Goal: Task Accomplishment & Management: Complete application form

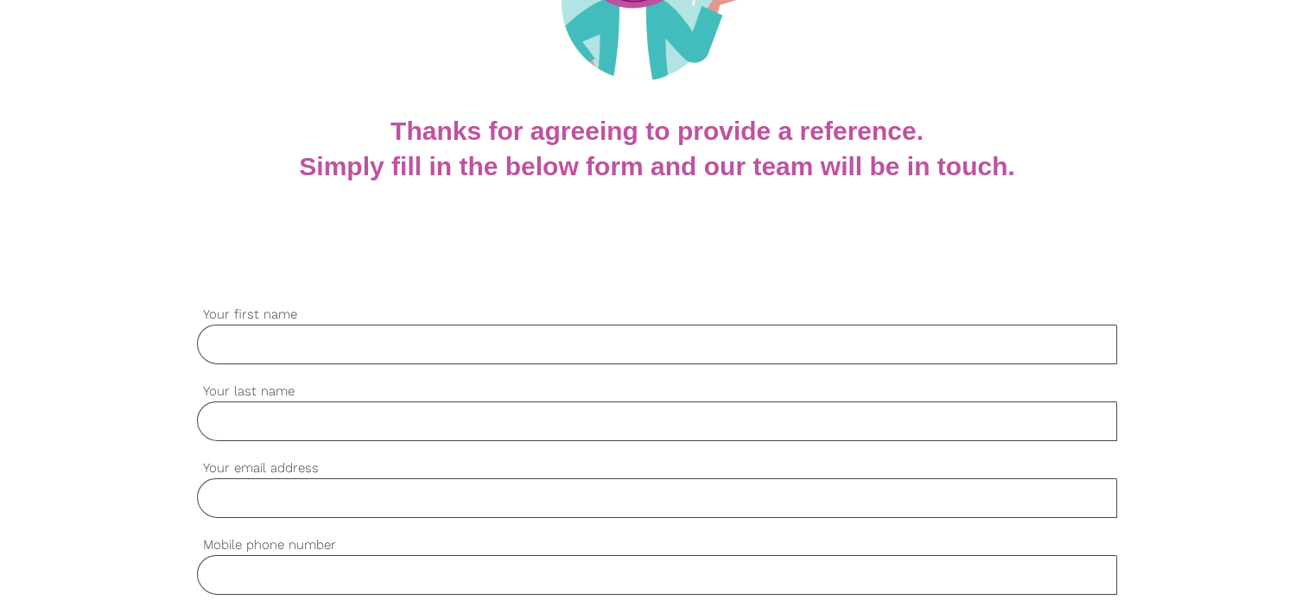
scroll to position [262, 0]
click at [401, 342] on input "Your first name" at bounding box center [657, 344] width 920 height 40
type input "roopa"
click at [314, 420] on input "Your last name" at bounding box center [657, 421] width 920 height 40
type input "burli"
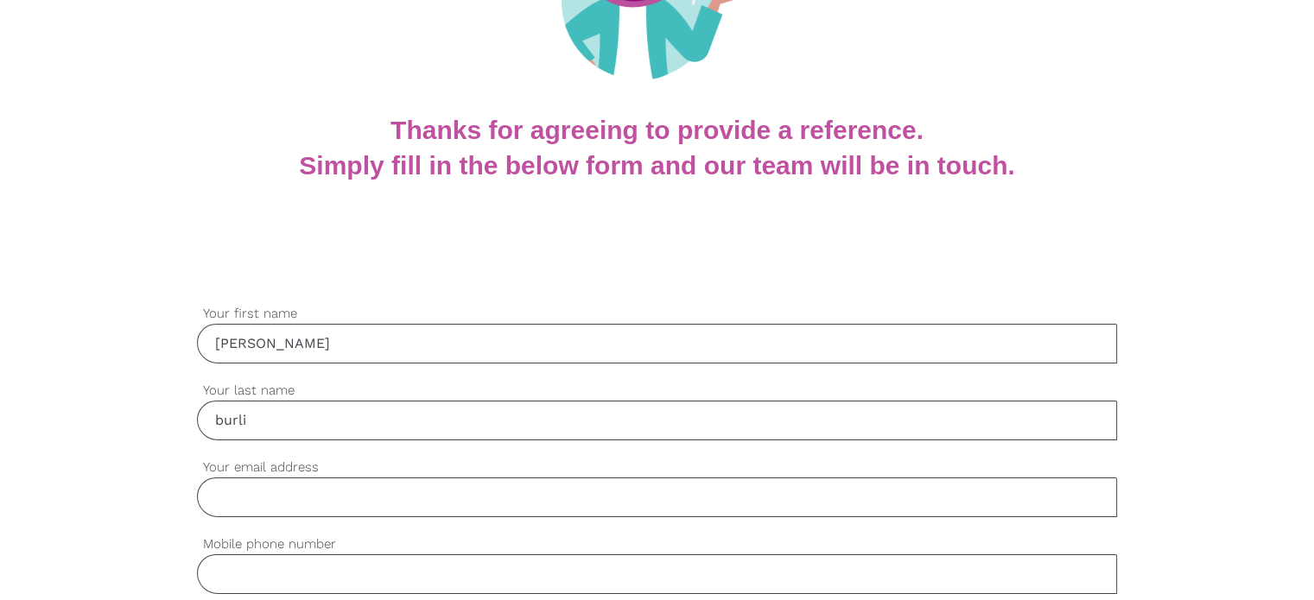
click at [288, 492] on input "Your email address" at bounding box center [657, 498] width 920 height 40
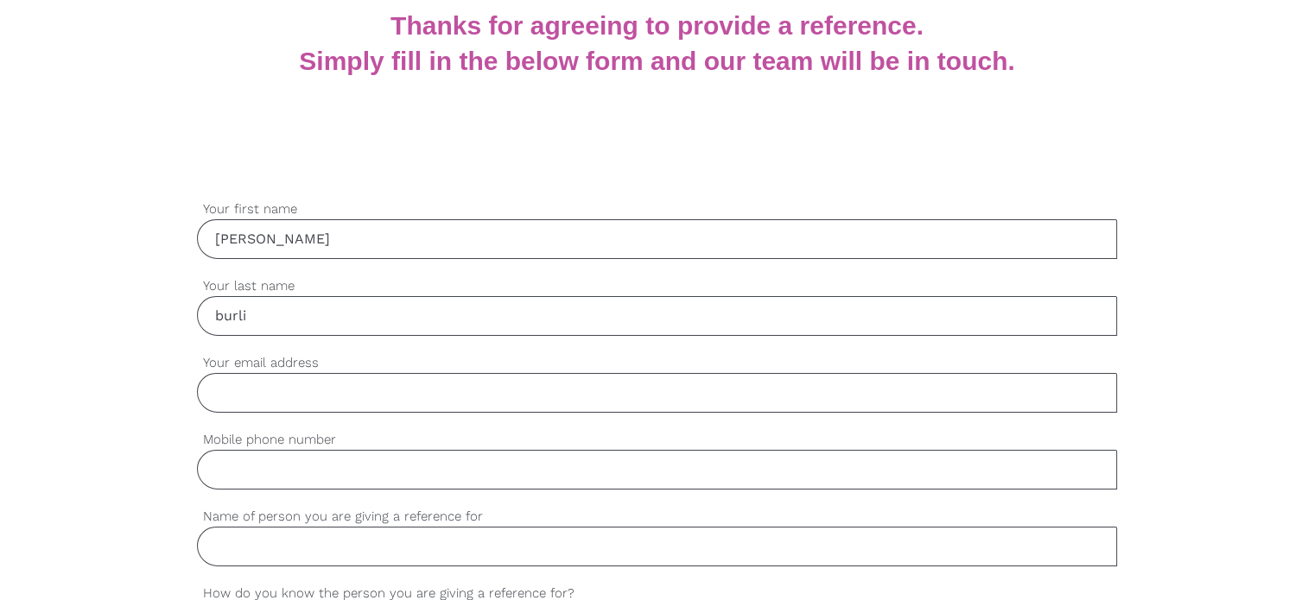
scroll to position [370, 0]
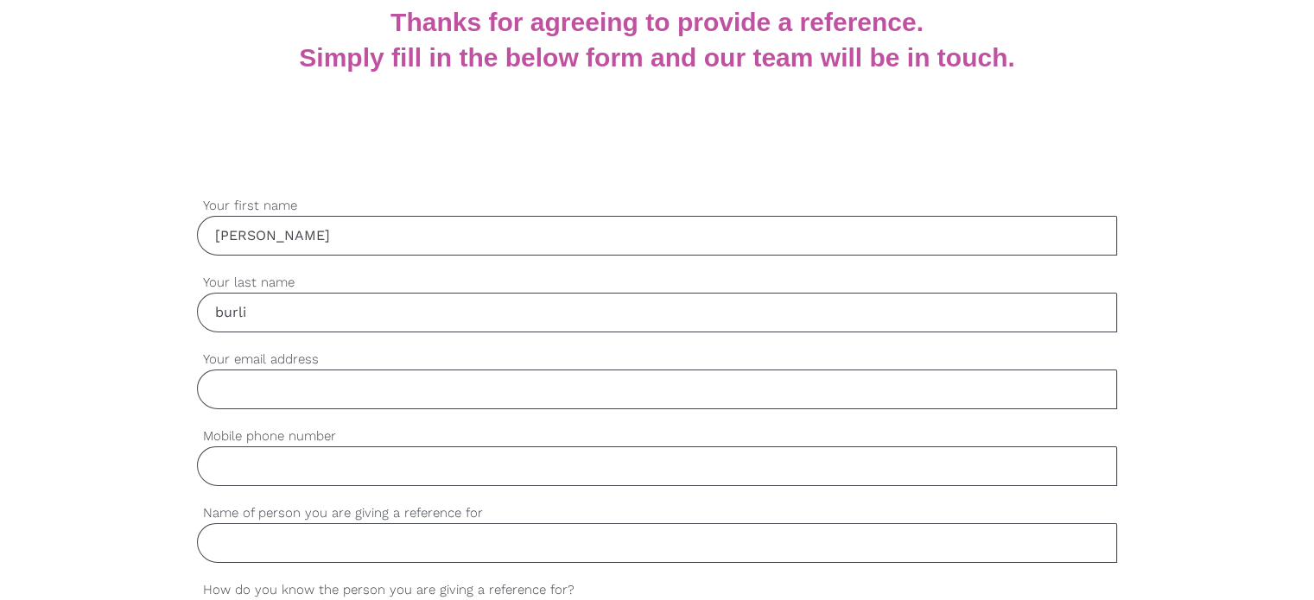
click at [270, 389] on input "Your email address" at bounding box center [657, 390] width 920 height 40
type input "ux.roopa@gmail.com"
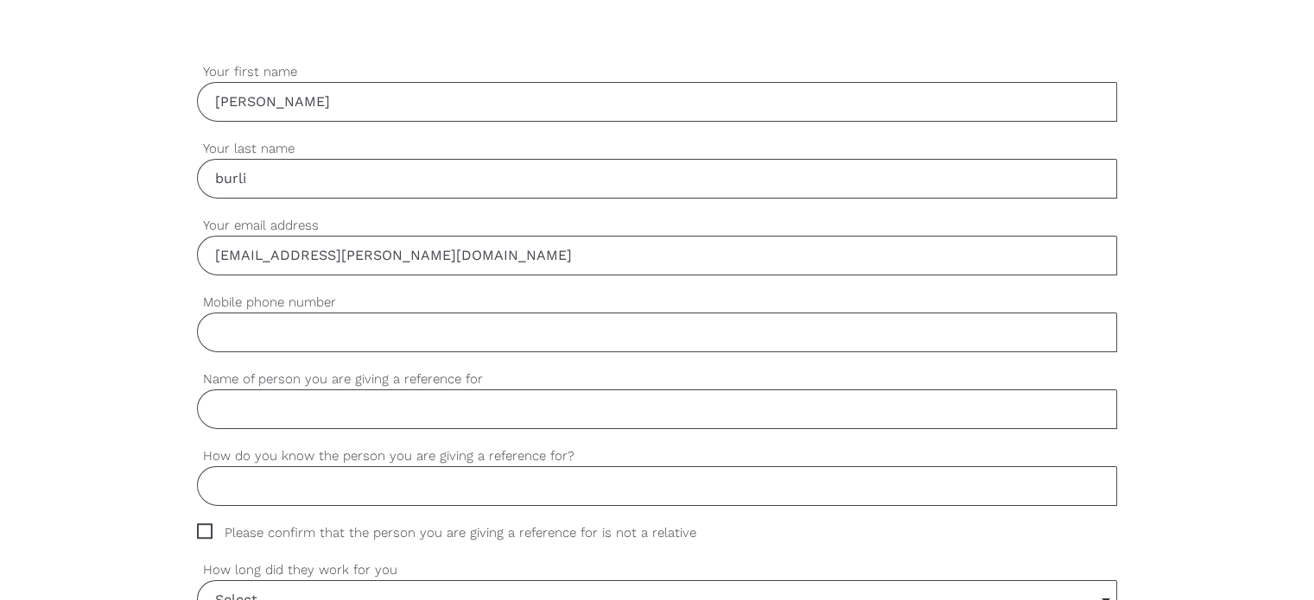
scroll to position [506, 0]
click at [274, 327] on input "Mobile phone number" at bounding box center [657, 330] width 920 height 40
type input "0452113079"
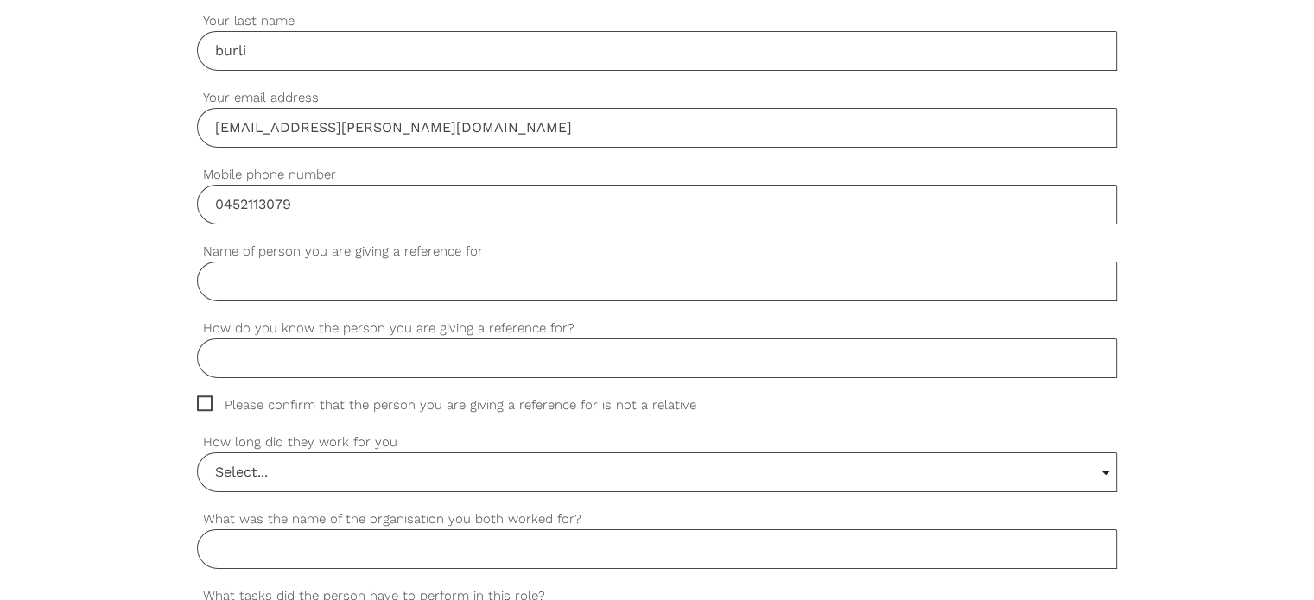
scroll to position [632, 0]
click at [242, 288] on input "Name of person you are giving a reference for" at bounding box center [657, 281] width 920 height 40
paste input "Giovanna Boghi"
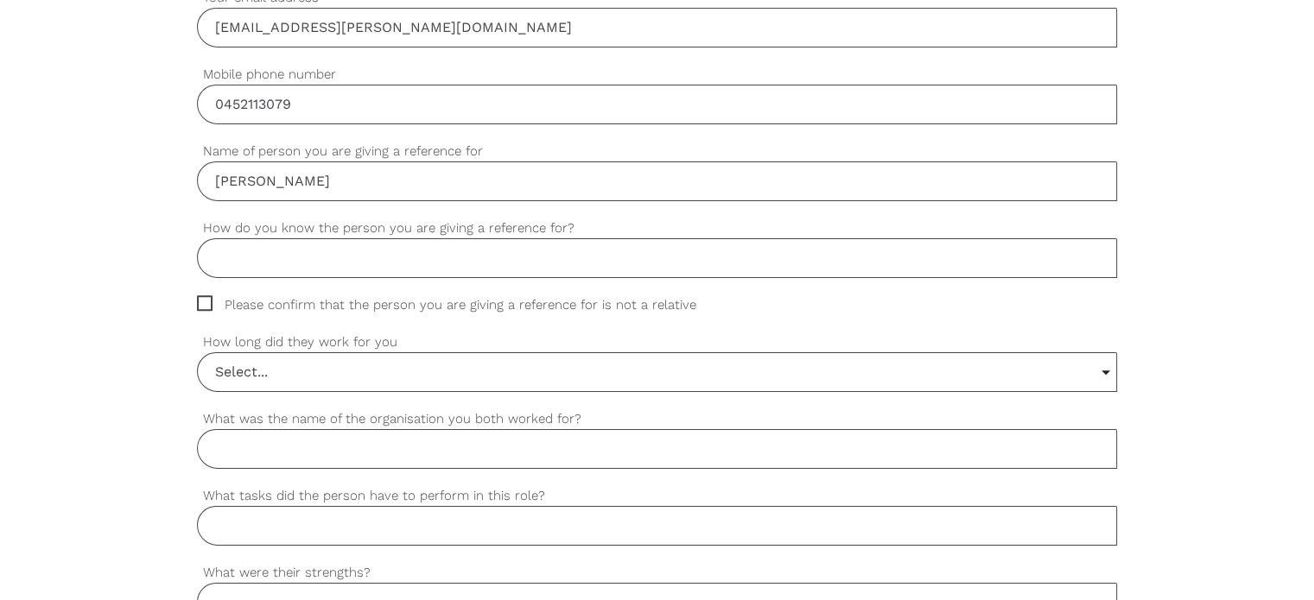
scroll to position [734, 0]
type input "Giovanna Boghi"
click at [260, 262] on input "How do you know the person you are giving a reference for?" at bounding box center [657, 256] width 920 height 40
type input "T"
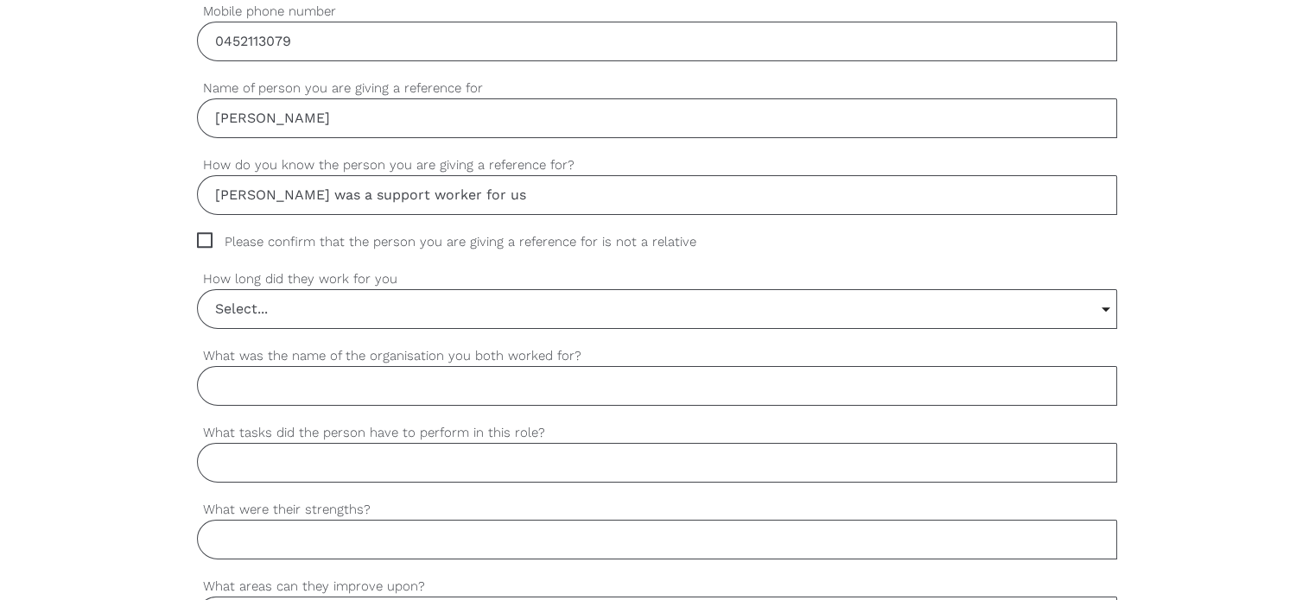
scroll to position [796, 0]
type input "Giovanna was a support worker for us"
click at [209, 231] on span "Please confirm that the person you are giving a reference for is not a relative" at bounding box center [463, 241] width 532 height 20
click at [208, 231] on input "Please confirm that the person you are giving a reference for is not a relative" at bounding box center [202, 236] width 11 height 11
checkbox input "true"
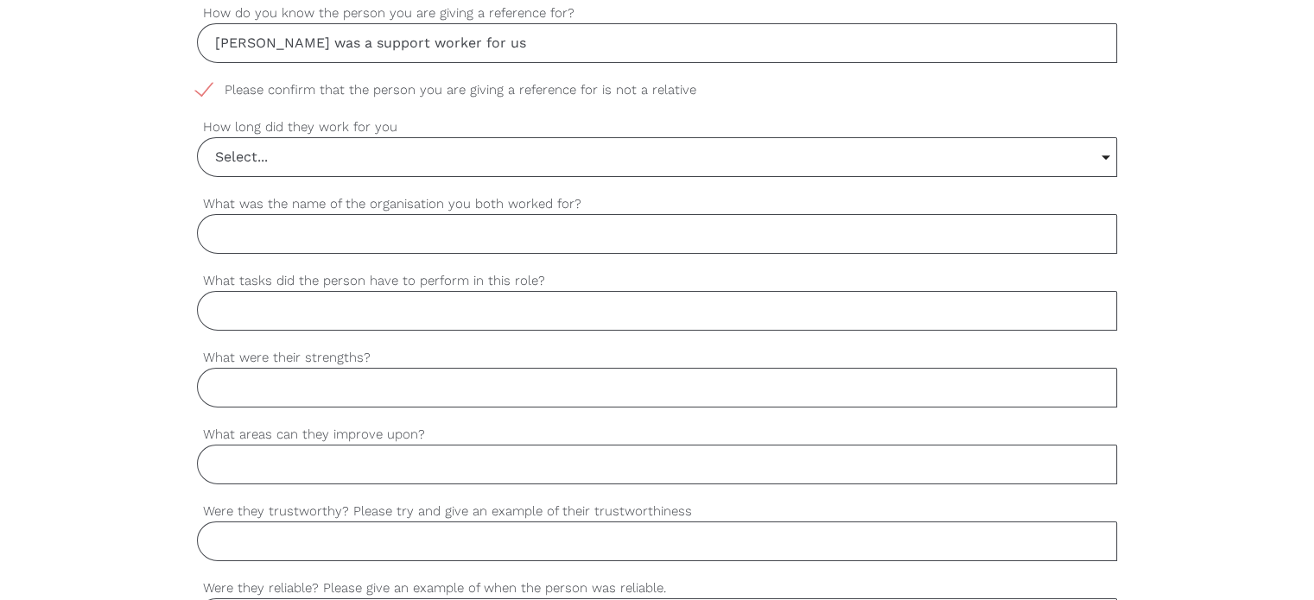
scroll to position [950, 0]
click at [301, 152] on input "Select..." at bounding box center [657, 154] width 918 height 38
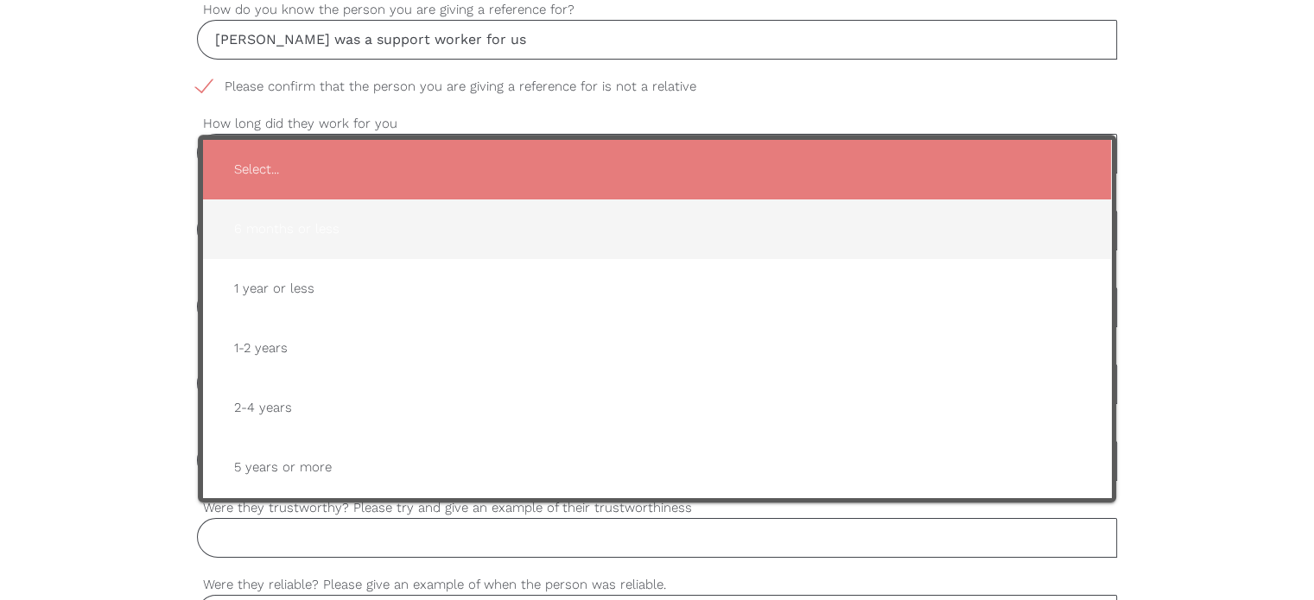
click at [284, 223] on span "6 months or less" at bounding box center [656, 229] width 873 height 42
type input "6 months or less"
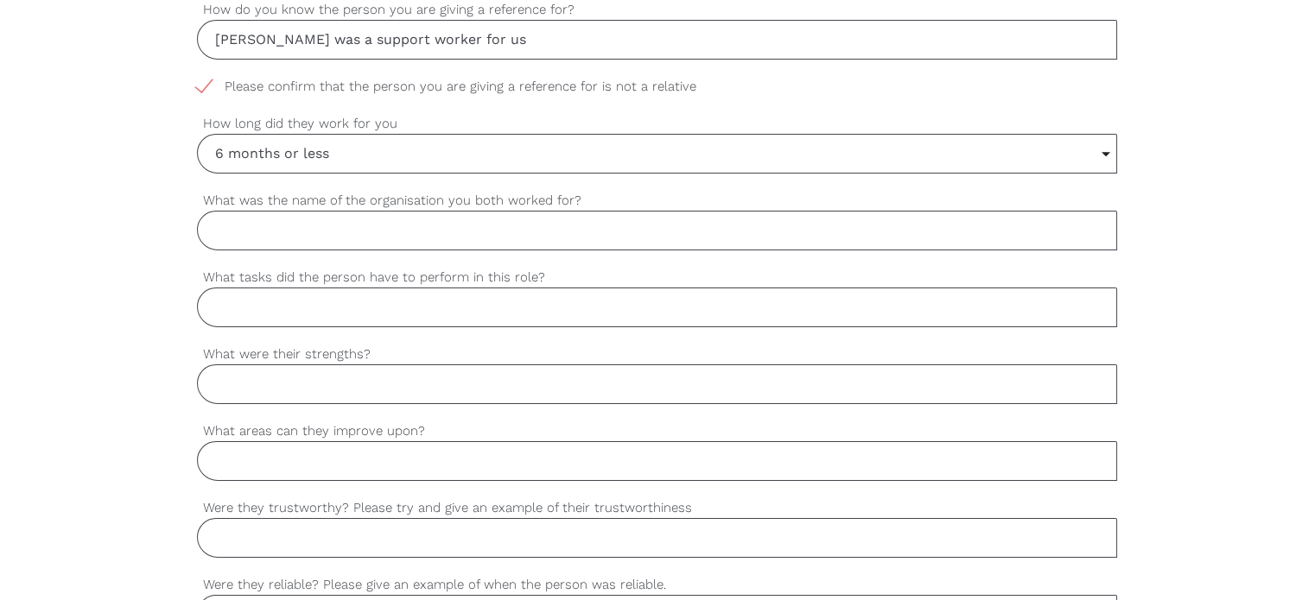
click at [289, 232] on input "What was the name of the organisation you both worked for?" at bounding box center [657, 231] width 920 height 40
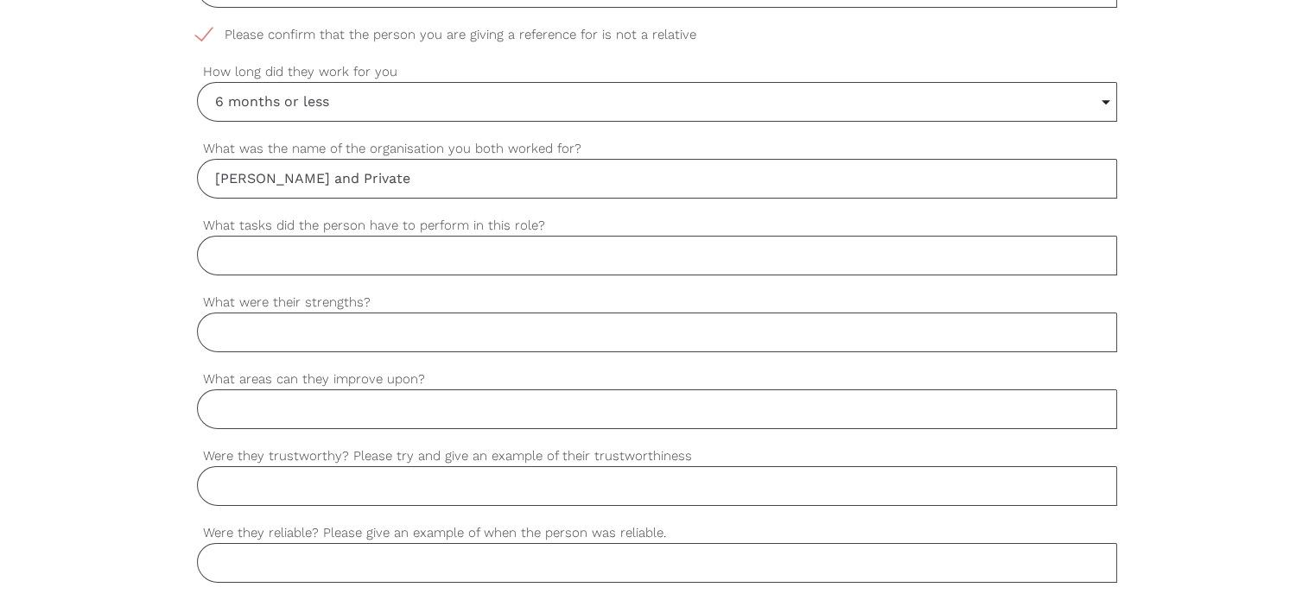
scroll to position [1002, 0]
type input "Mable and Private"
click at [263, 255] on input "What tasks did the person have to perform in this role?" at bounding box center [657, 256] width 920 height 40
type input "Transport, school runs, social and community participation help"
click at [242, 324] on input "What were their strengths?" at bounding box center [657, 333] width 920 height 40
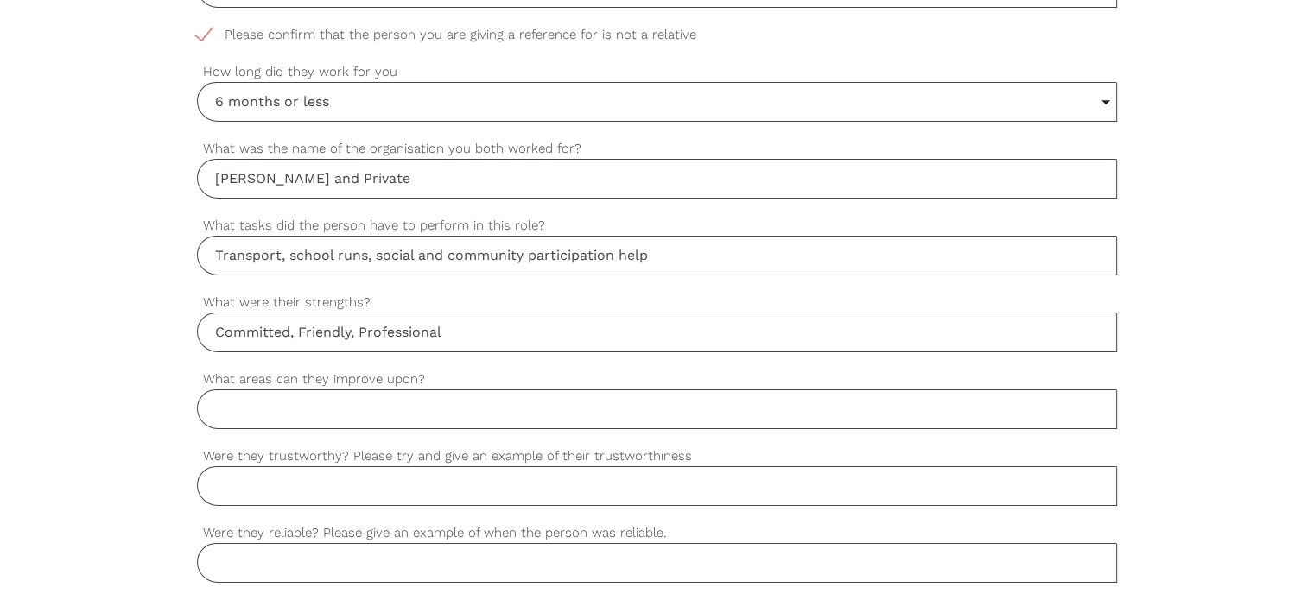
click at [155, 360] on div "settings roopa Your first name settings burli Your last name settings ux.roopa@…" at bounding box center [657, 340] width 1314 height 1622
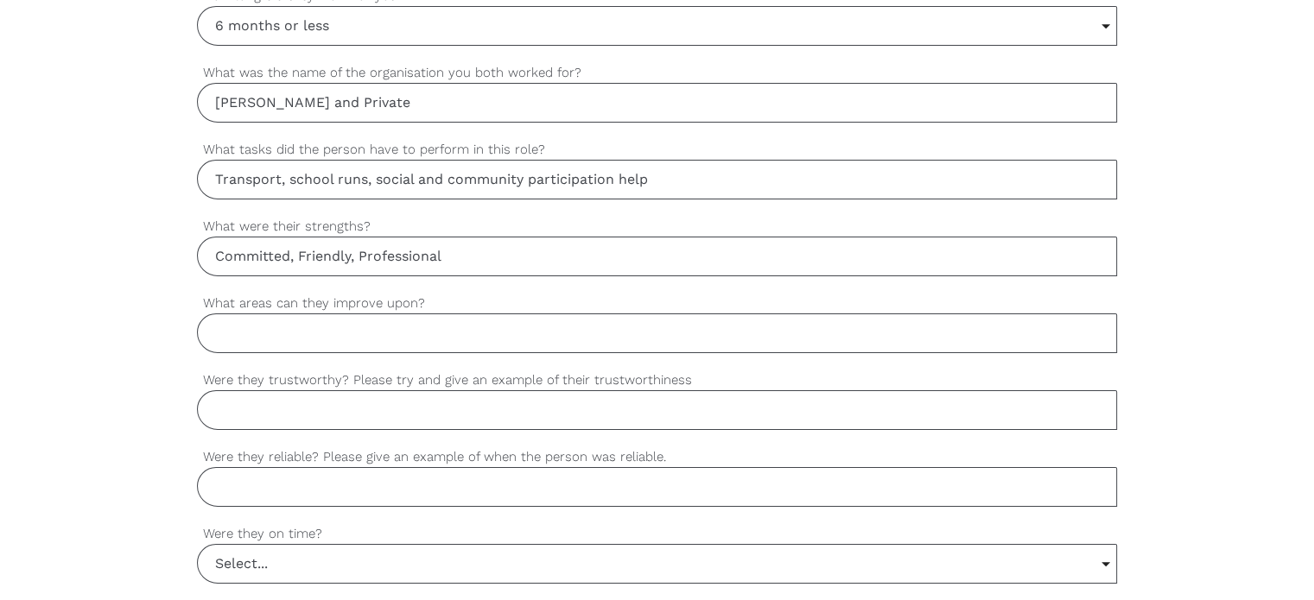
scroll to position [1078, 0]
click at [473, 251] on input "Committed, Friendly, Professional" at bounding box center [657, 257] width 920 height 40
click at [297, 255] on input "Committed, Friendly, Professional, Quick learner" at bounding box center [657, 257] width 920 height 40
click at [491, 258] on input "Friendly, Professional, Quick learner" at bounding box center [657, 257] width 920 height 40
paste input "Committed,"
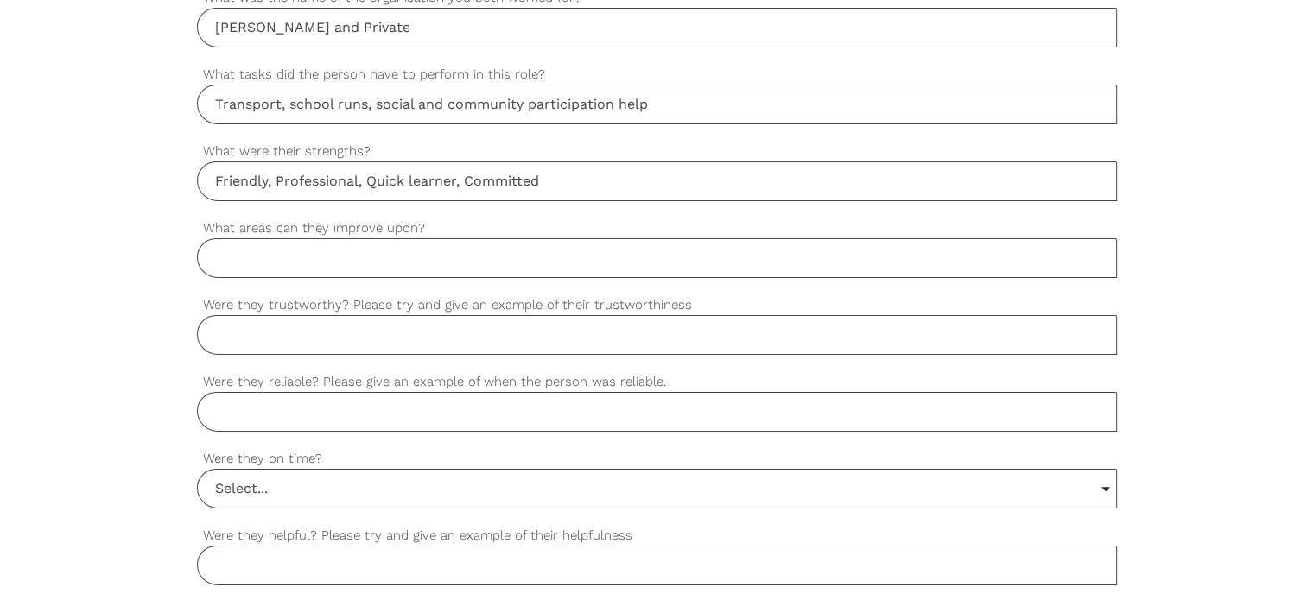
scroll to position [1154, 0]
type input "Friendly, Professional, Quick learner, Committed"
click at [250, 257] on input "What areas can they improve upon?" at bounding box center [657, 258] width 920 height 40
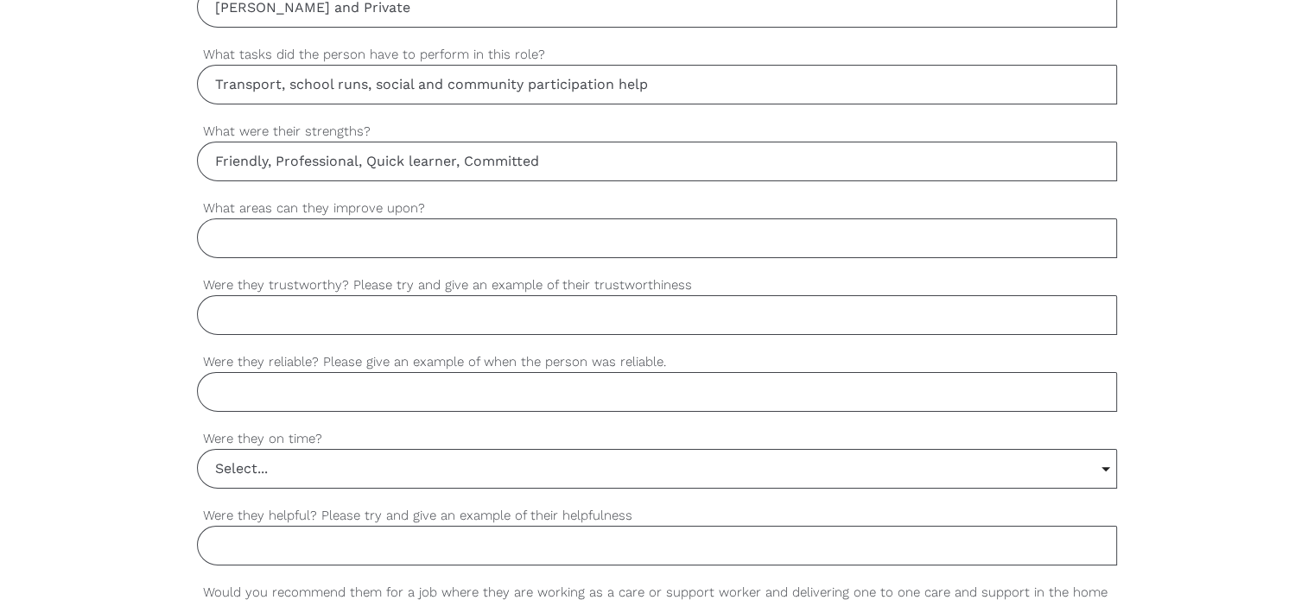
scroll to position [1174, 0]
type input "It depends on the"
click at [217, 327] on input "Were they trustworthy? Please try and give an example of their trustworthiness" at bounding box center [657, 315] width 920 height 40
click at [299, 238] on input "What areas can they improve upon?" at bounding box center [657, 238] width 920 height 40
type input "I"
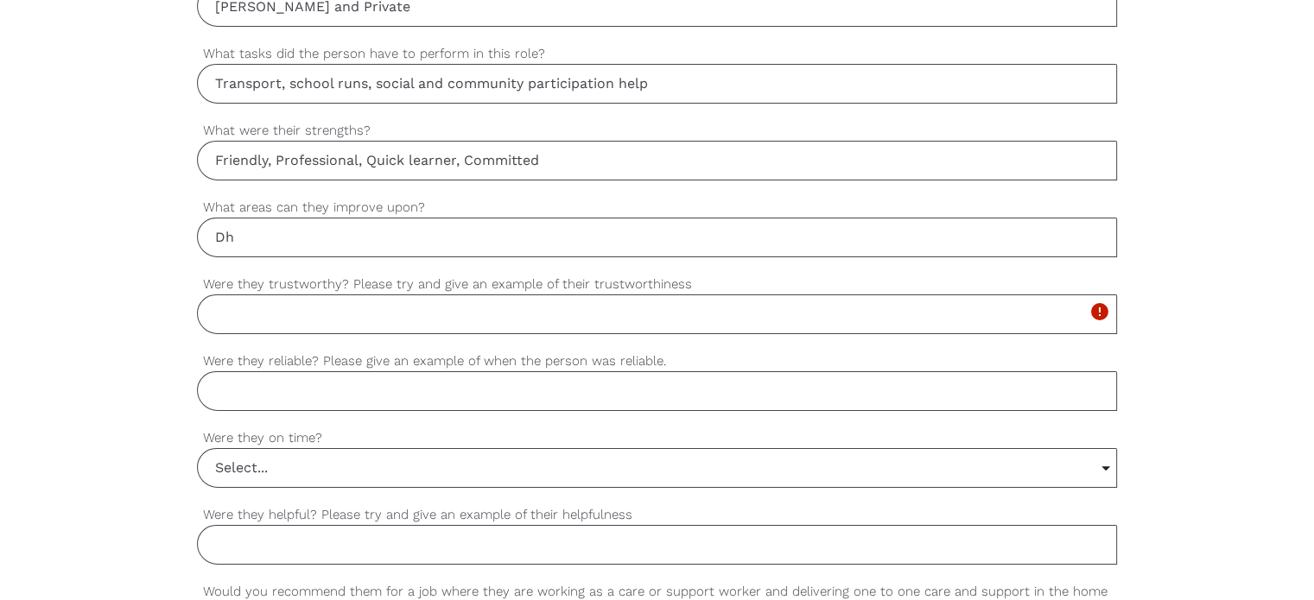
type input "D"
type input "She did an adequate job for the required support for us"
click at [241, 307] on input "Were they trustworthy? Please try and give an example of their trustworthiness" at bounding box center [657, 315] width 920 height 40
type input "Yes"
click at [300, 386] on input "Were they reliable? Please give an example of when the person was reliable." at bounding box center [657, 391] width 920 height 40
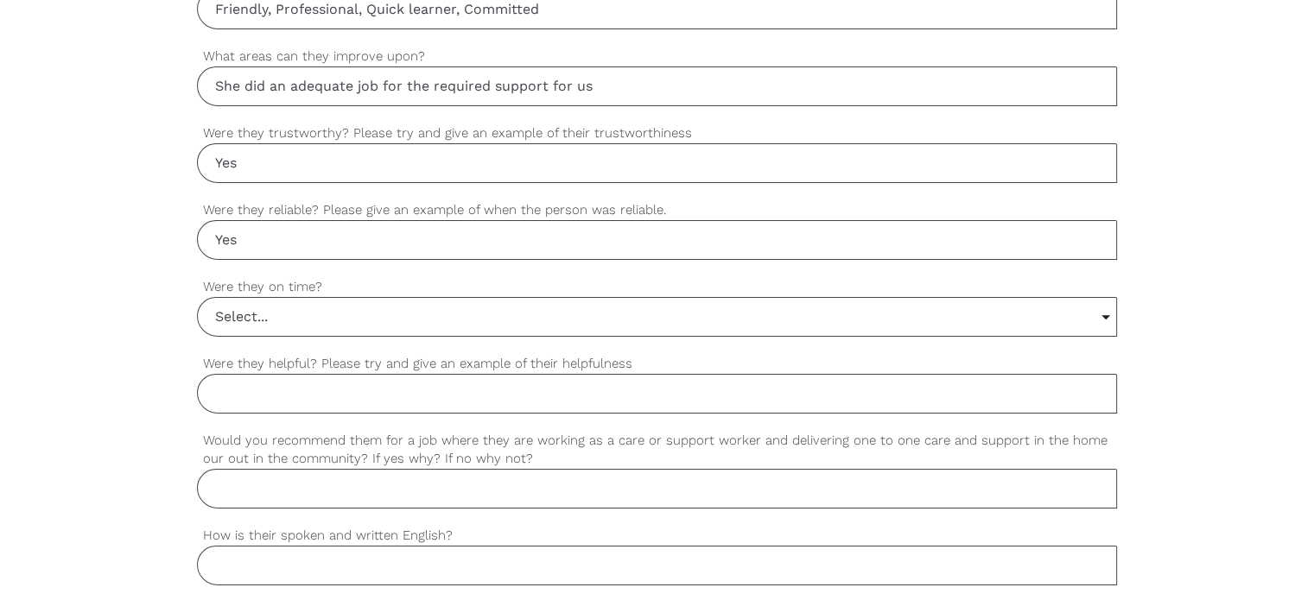
scroll to position [1344, 0]
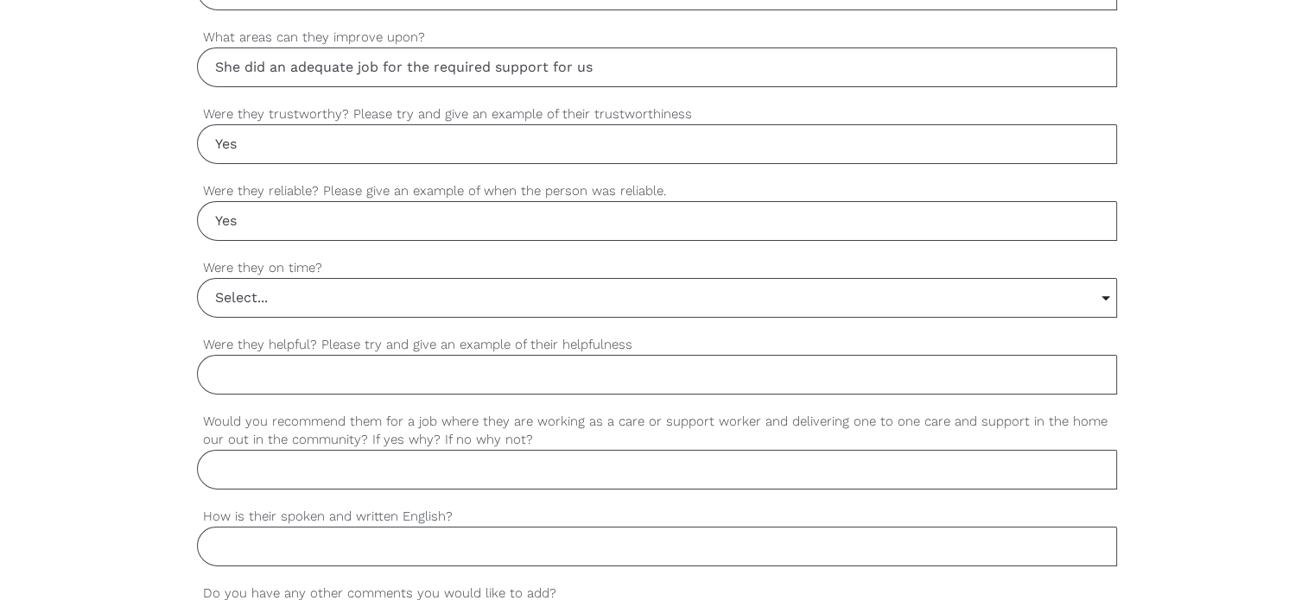
type input "Yes"
click at [304, 310] on input "Select..." at bounding box center [657, 298] width 918 height 38
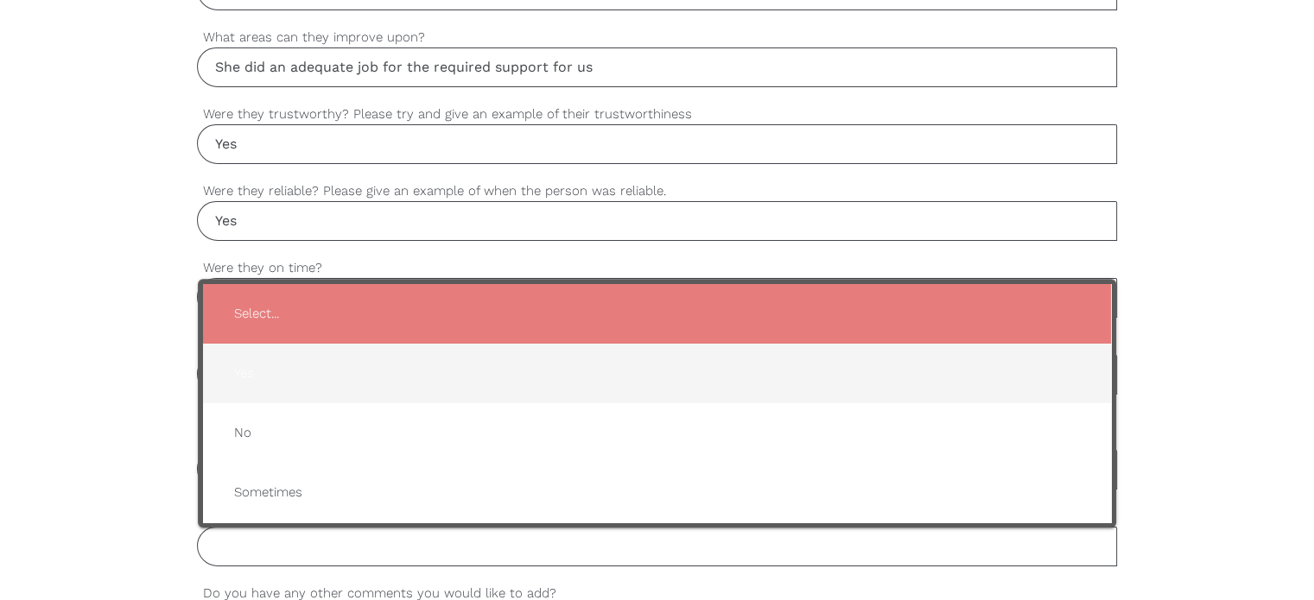
click at [286, 362] on span "Yes" at bounding box center [656, 373] width 873 height 42
type input "Yes"
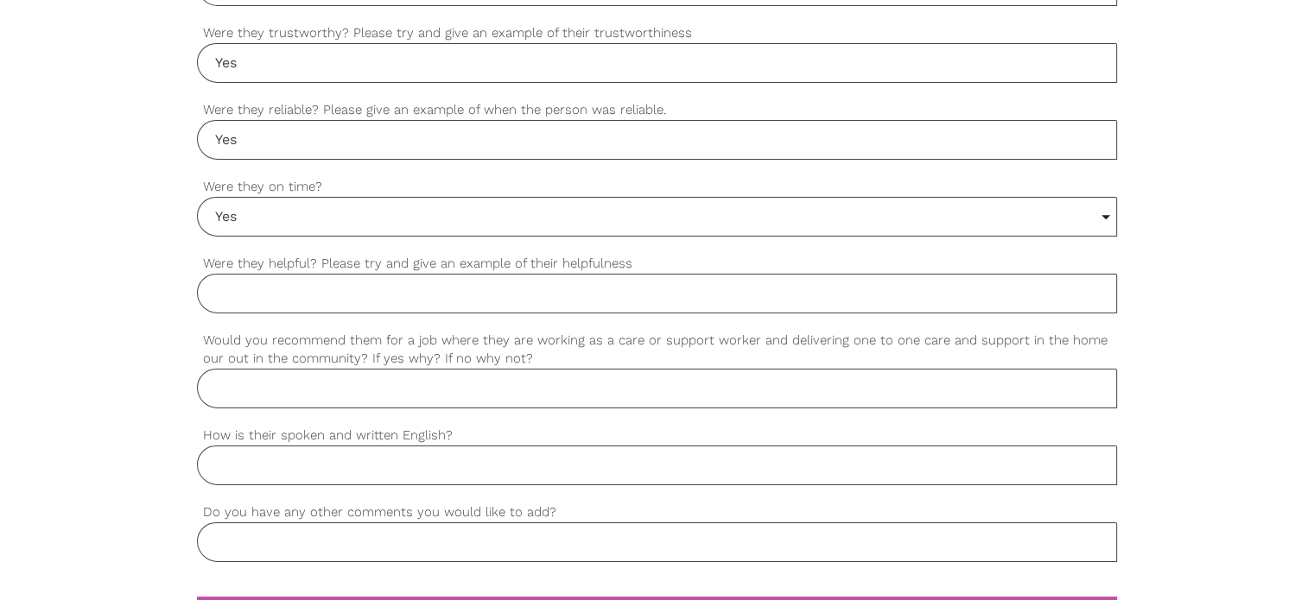
scroll to position [1429, 0]
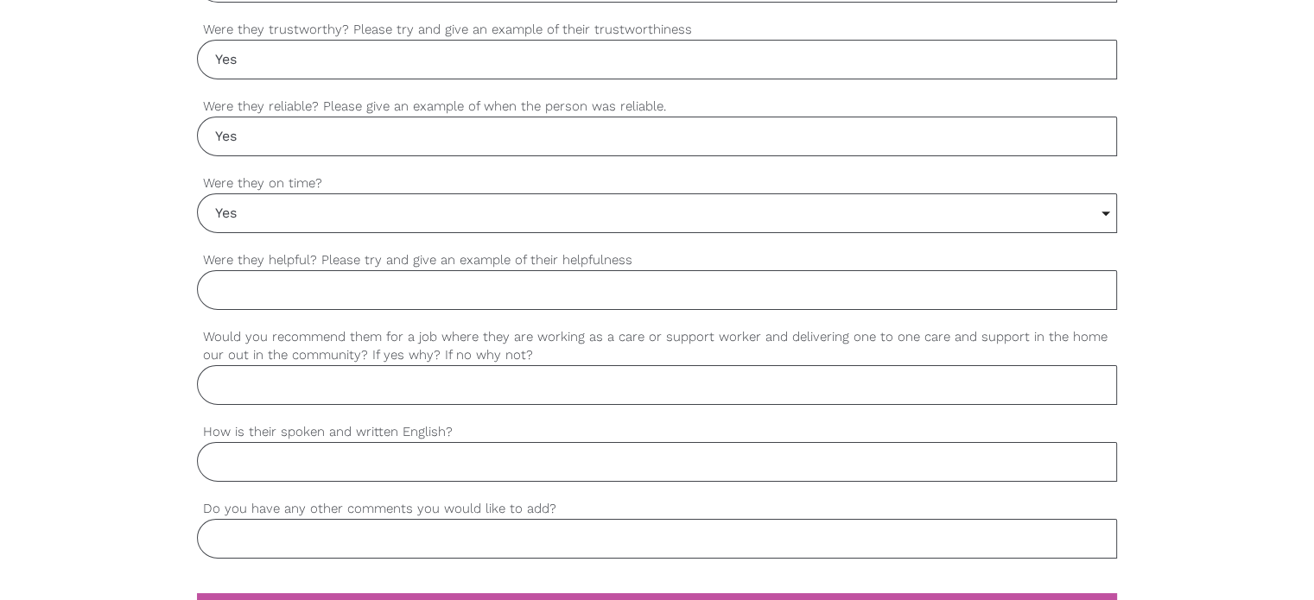
click at [309, 289] on input "Were they helpful? Please try and give an example of their helpfulness" at bounding box center [657, 290] width 920 height 40
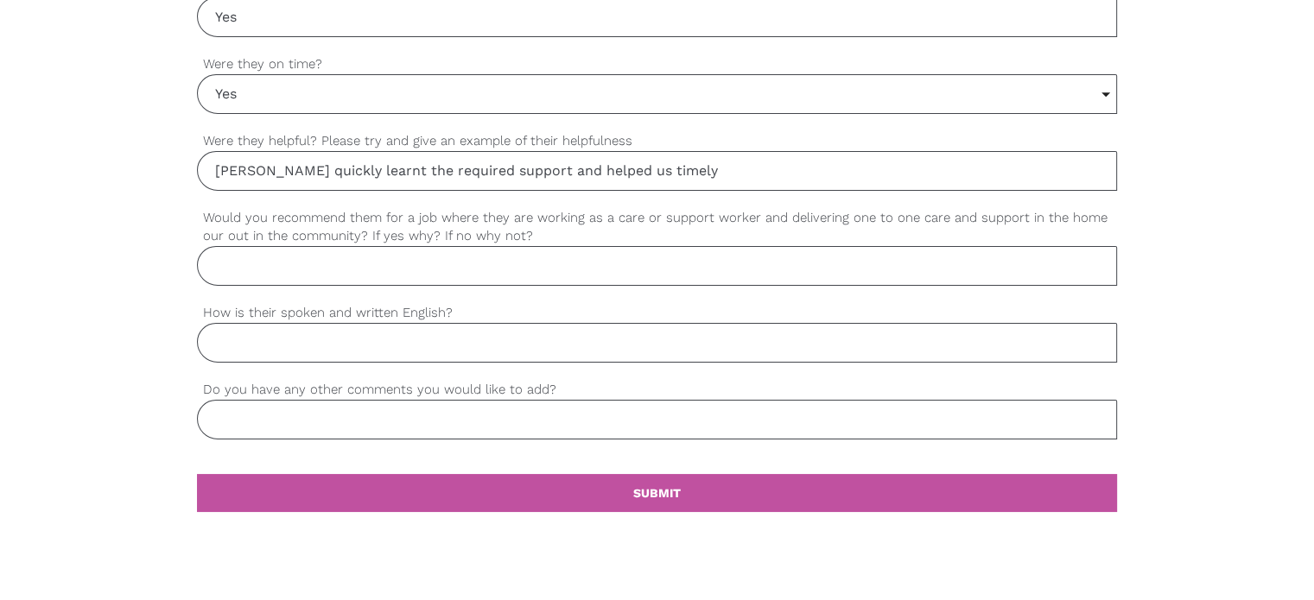
scroll to position [1551, 0]
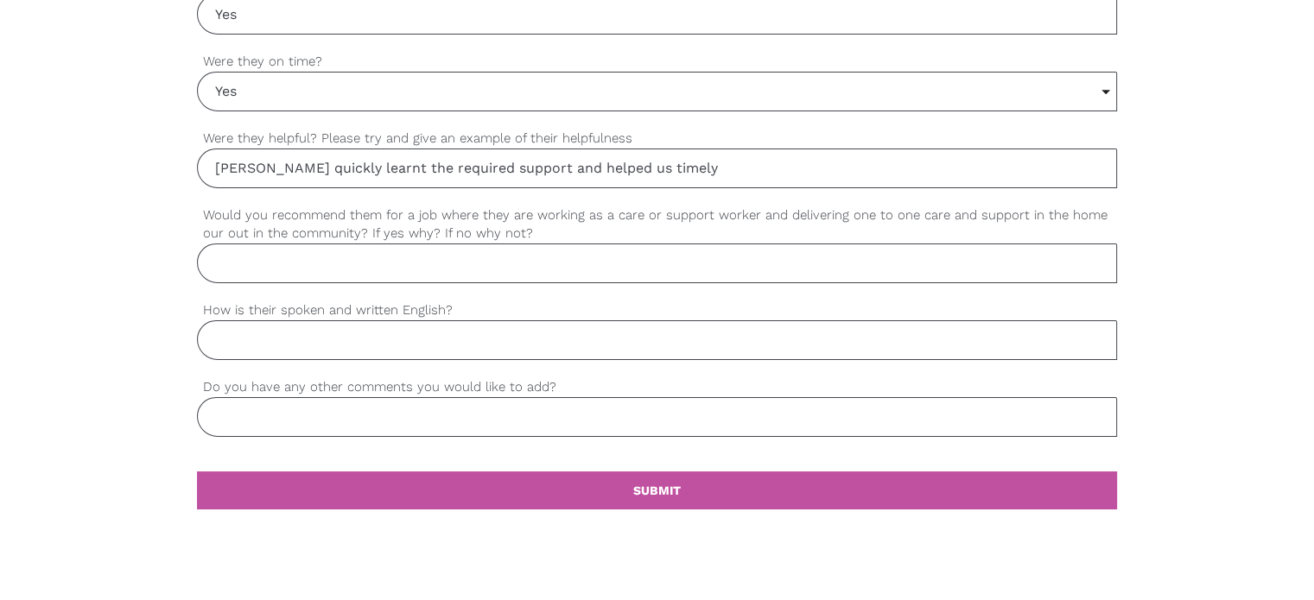
type input "Giovanna quickly learnt the required support and helped us timely"
click at [273, 281] on div "settings Would you recommend them for a job where they are working as a care or…" at bounding box center [657, 253] width 920 height 95
click at [279, 267] on input "Would you recommend them for a job where they are working as a care or support …" at bounding box center [657, 264] width 920 height 40
type input "Yes"
click at [283, 326] on input "How is their spoken and written English?" at bounding box center [657, 340] width 920 height 40
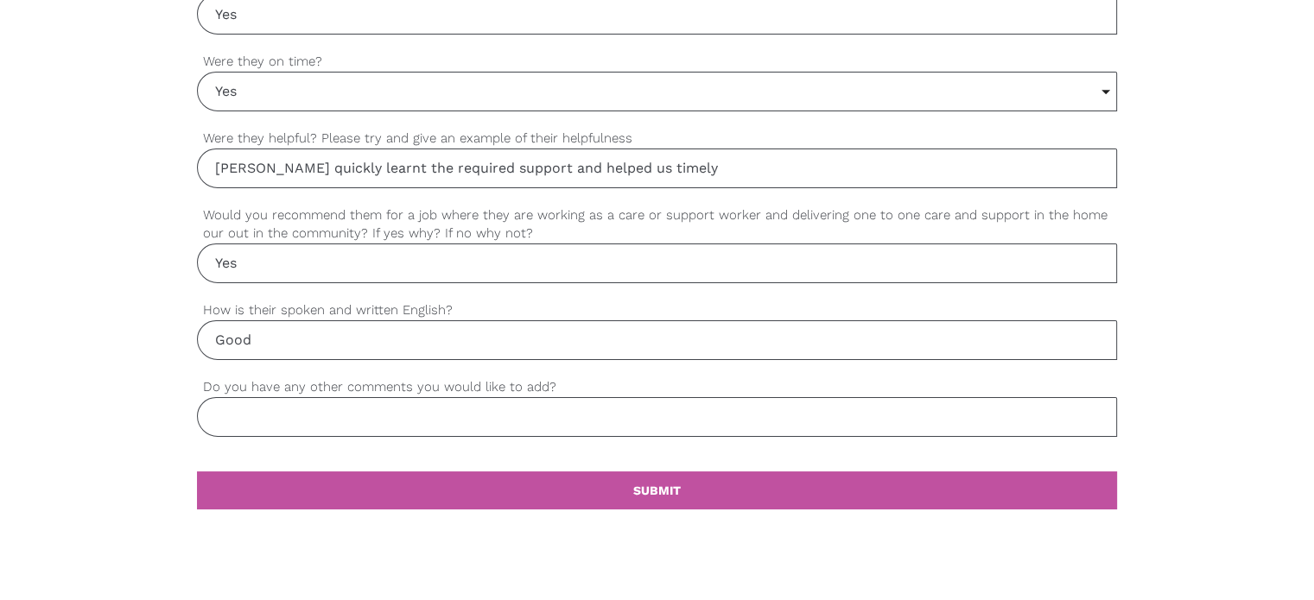
type input "Good"
click at [289, 399] on input "Do you have any other comments you would like to add?" at bounding box center [657, 417] width 920 height 40
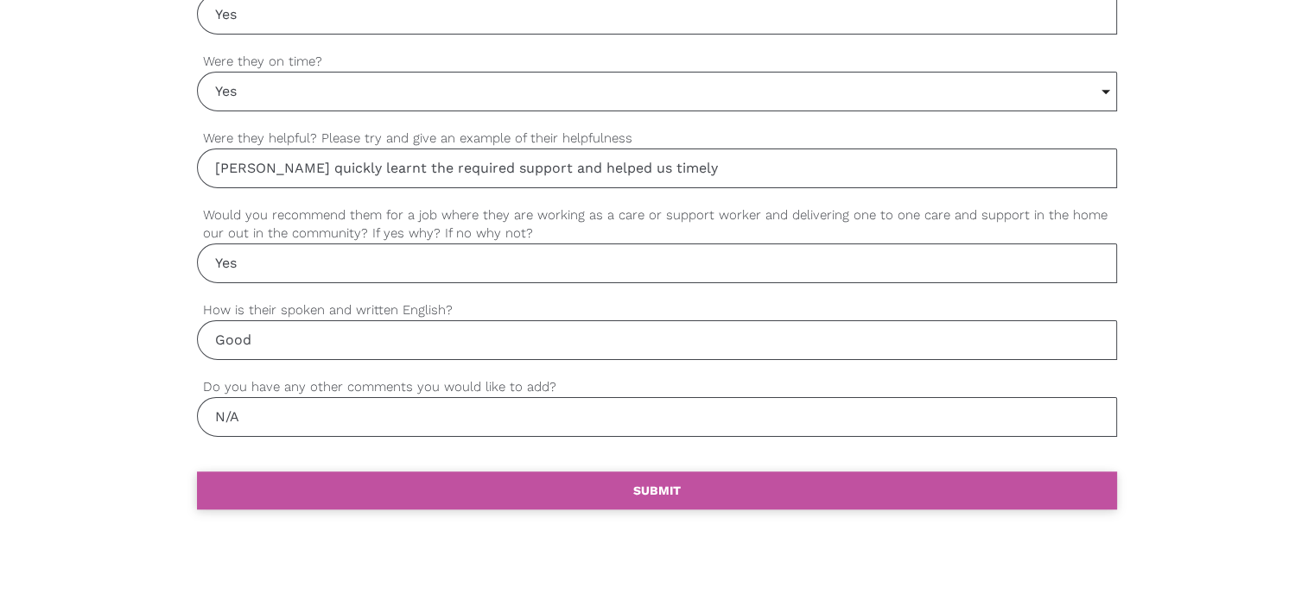
type input "N/A"
click at [559, 486] on link "settings SUBMIT" at bounding box center [657, 491] width 920 height 38
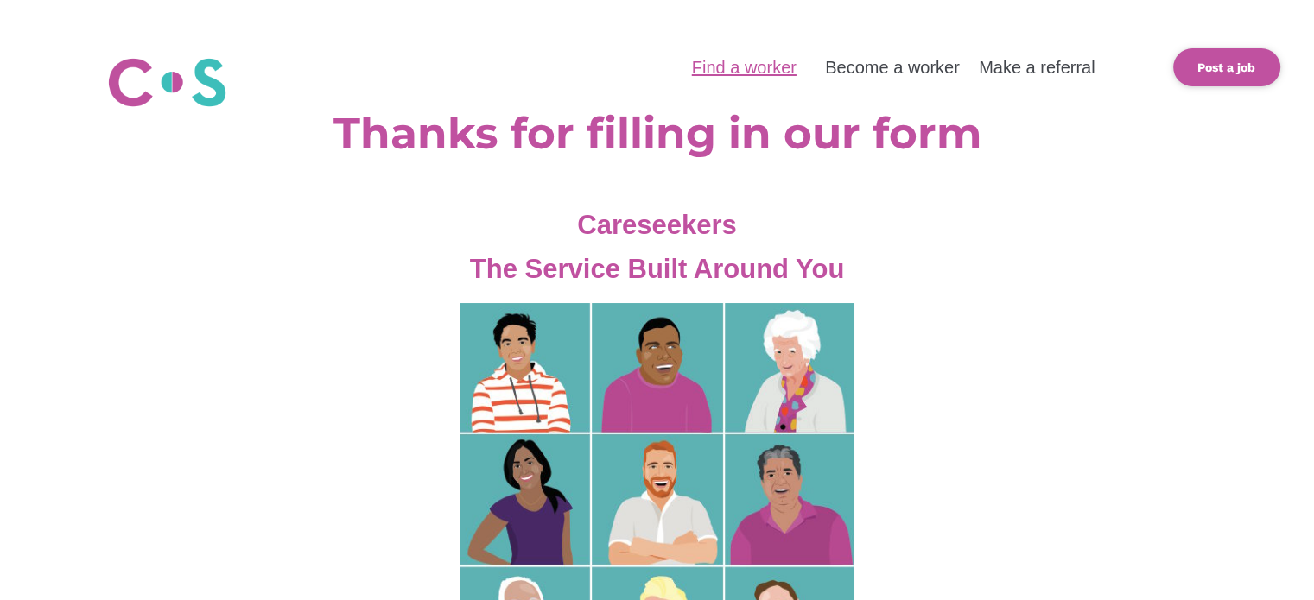
click at [777, 74] on link "Find a worker" at bounding box center [744, 67] width 105 height 19
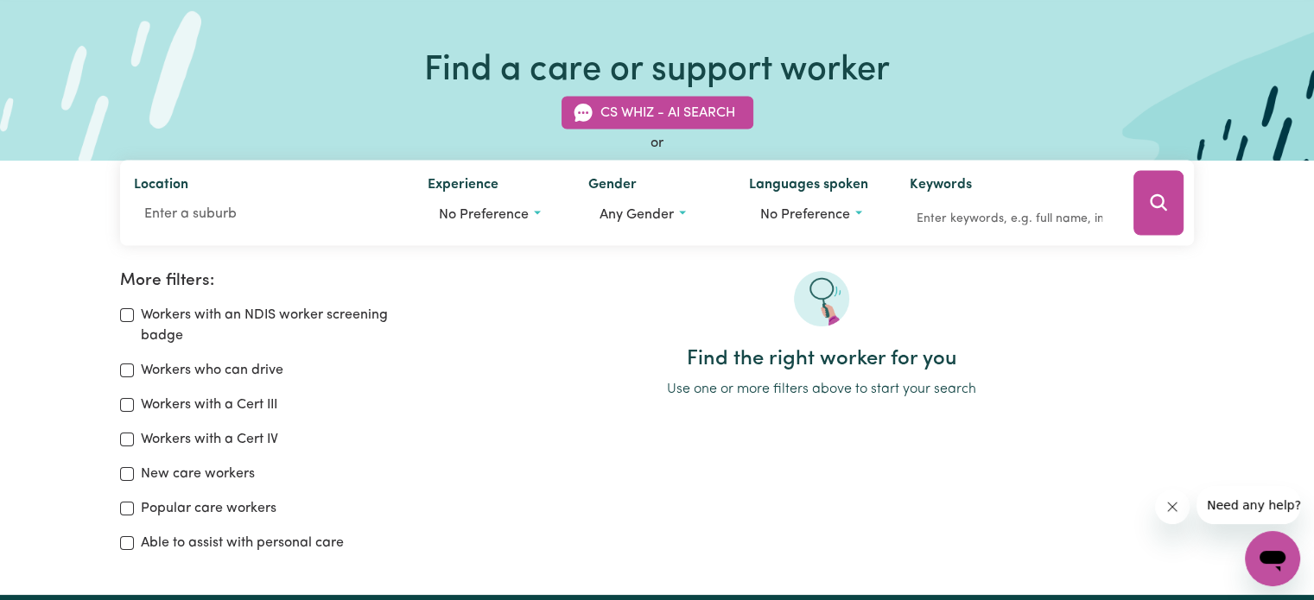
scroll to position [162, 0]
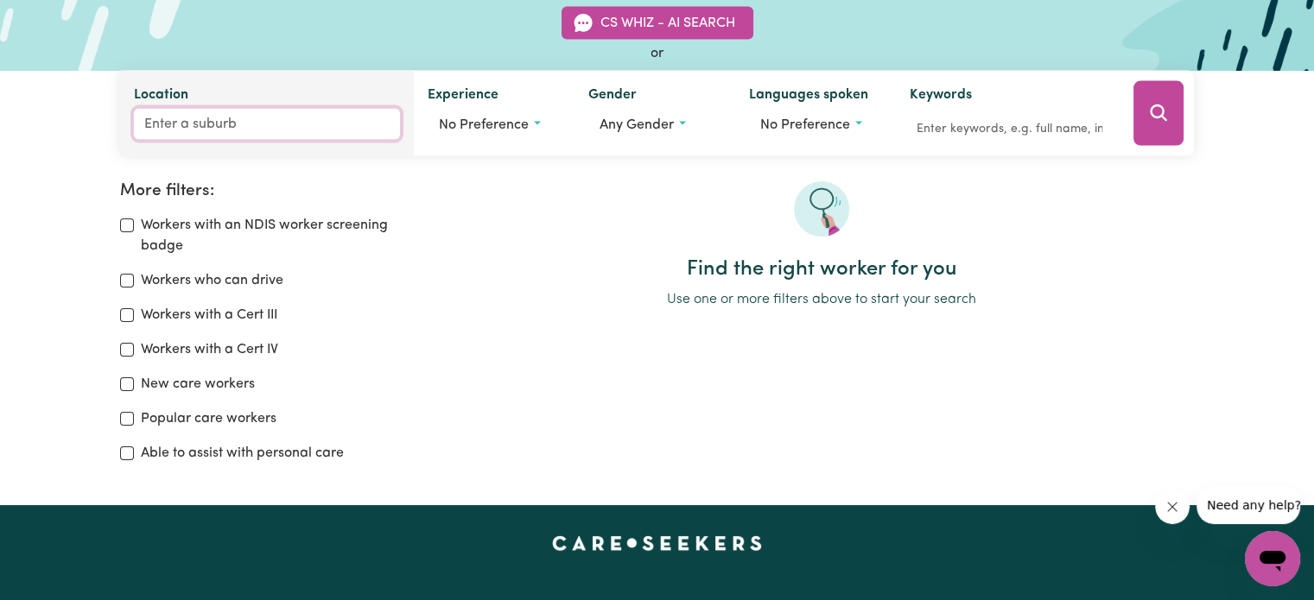
drag, startPoint x: 598, startPoint y: 441, endPoint x: 193, endPoint y: 127, distance: 512.2
click at [193, 127] on input "Location" at bounding box center [267, 124] width 266 height 31
type input "ash"
type input "ashBOURNE, South Australia, 5157"
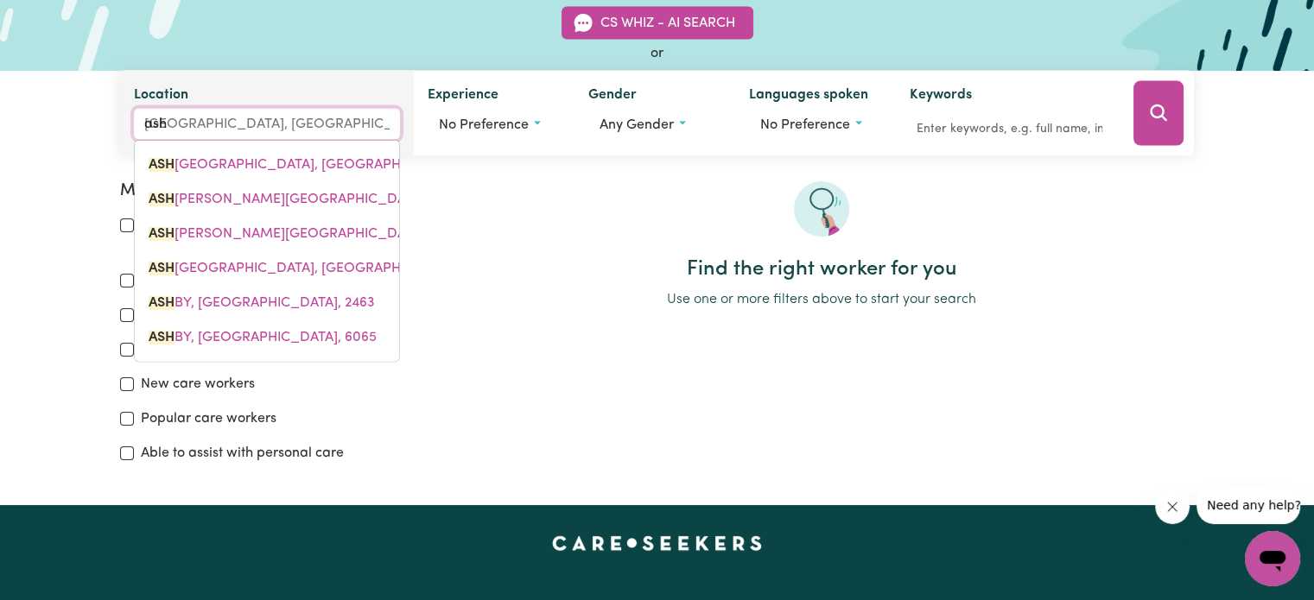
type input "ashf"
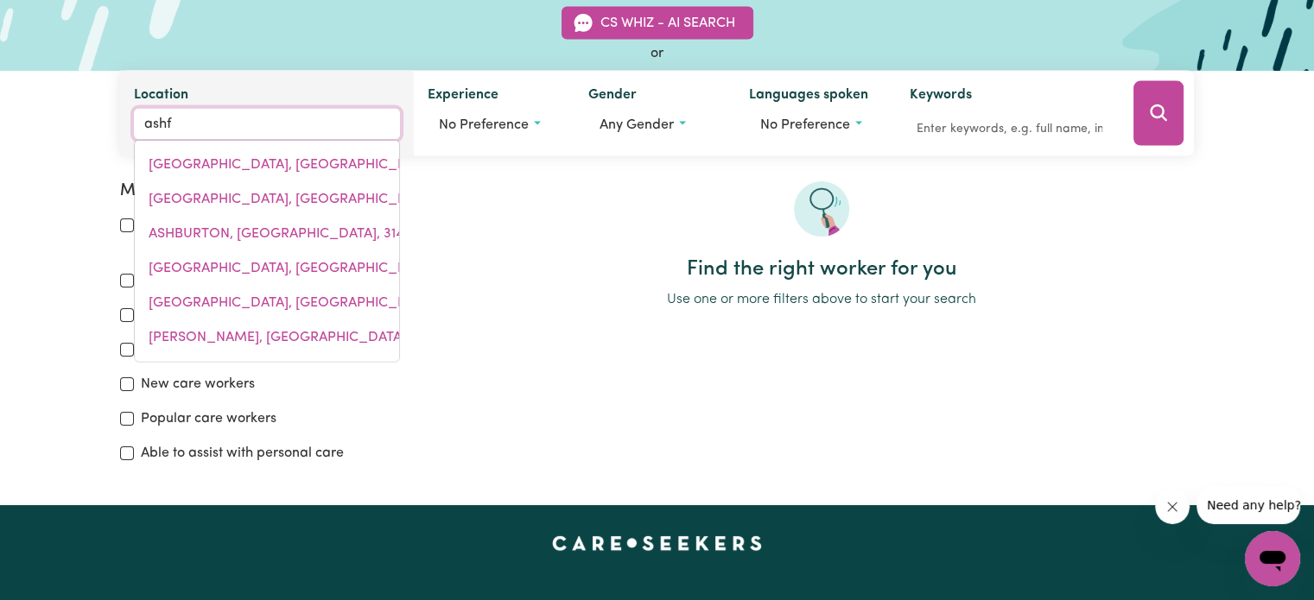
type input "ashfIELD, New South Wales, 2131"
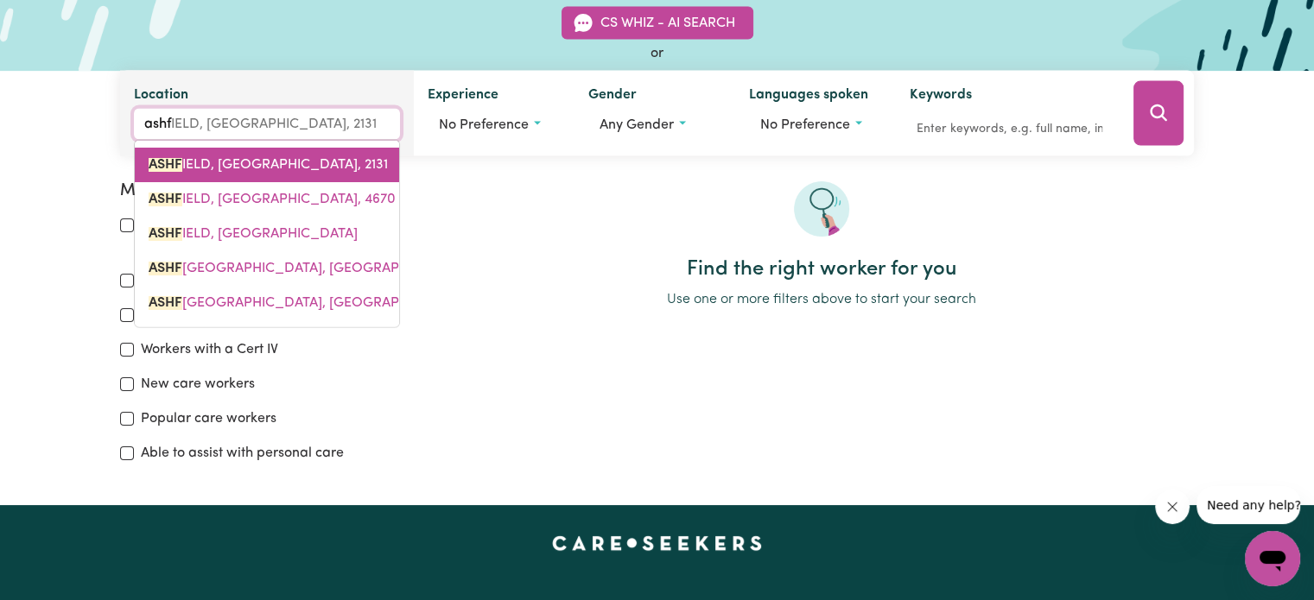
click at [250, 155] on link "ASHF IELD, New South Wales, 2131" at bounding box center [267, 165] width 264 height 35
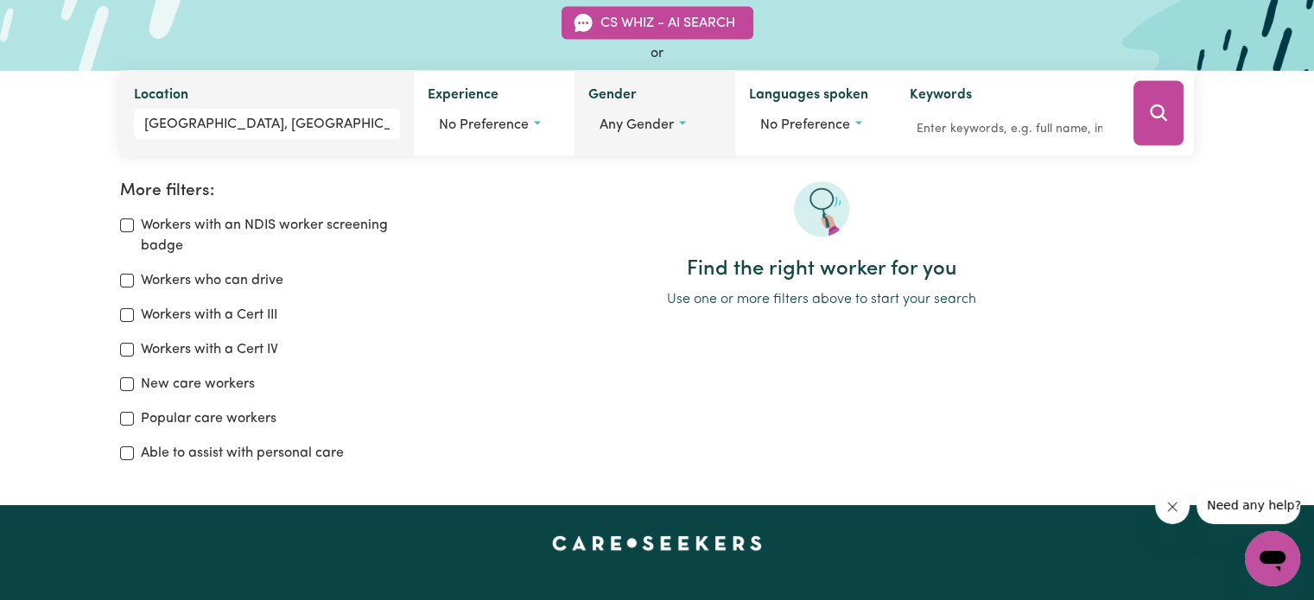
click at [667, 126] on span "Any gender" at bounding box center [636, 125] width 74 height 14
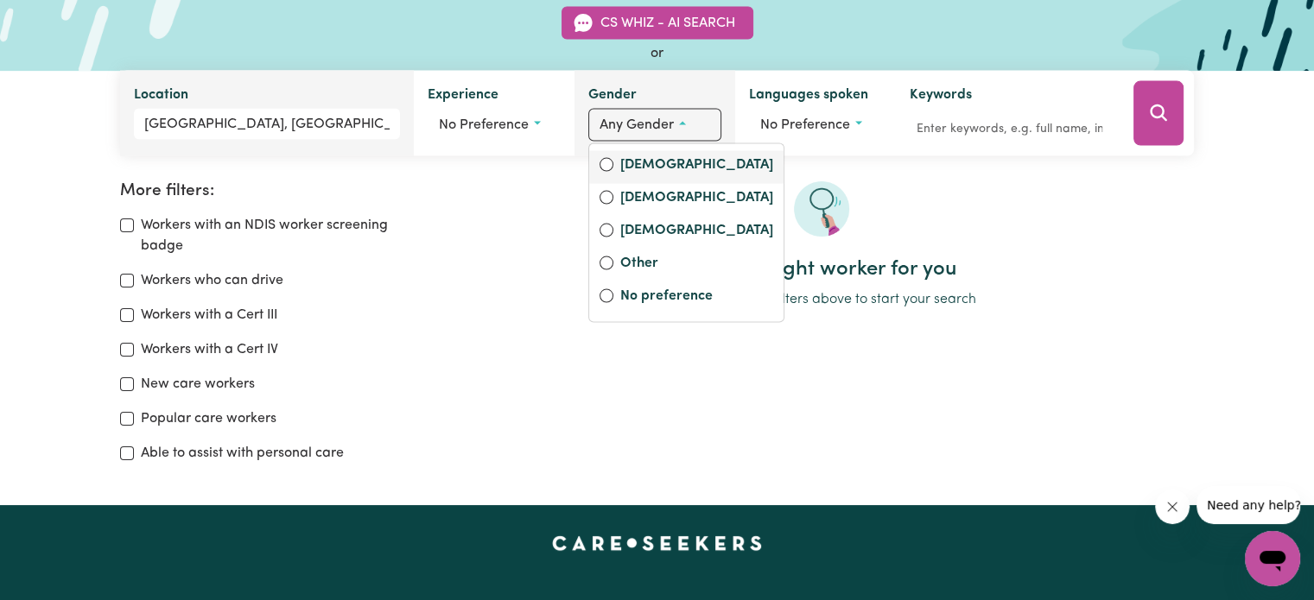
click at [657, 170] on label "Female" at bounding box center [696, 167] width 153 height 24
click at [613, 170] on input "Female" at bounding box center [606, 165] width 14 height 14
radio input "true"
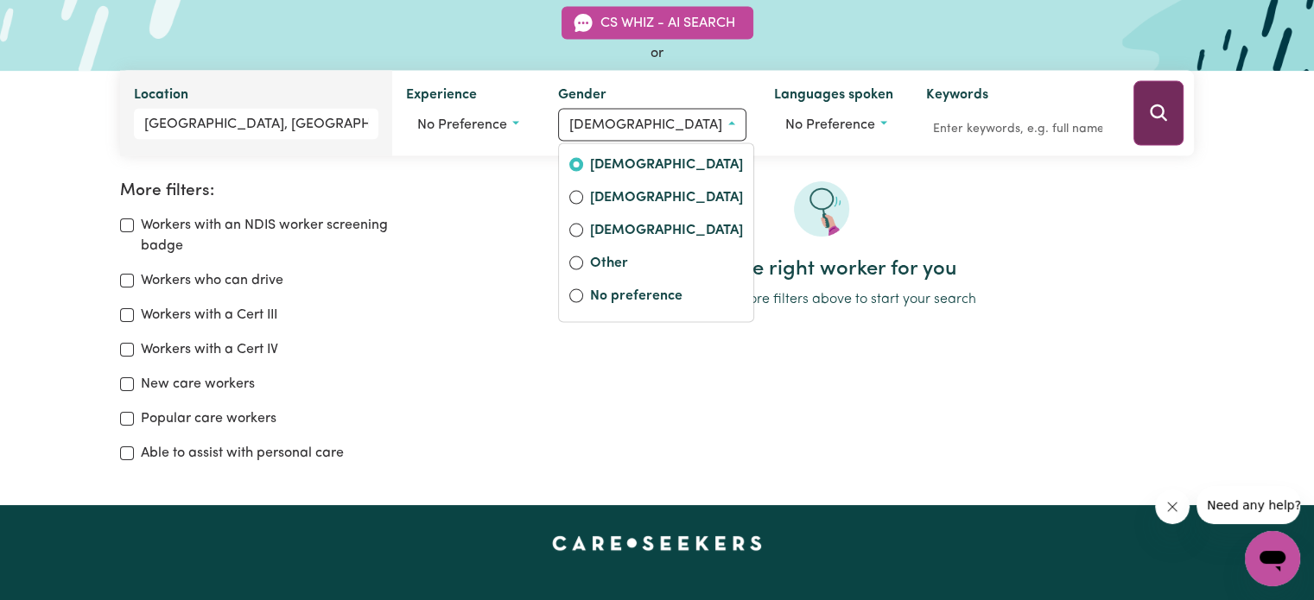
click at [1171, 120] on button "Search" at bounding box center [1158, 113] width 50 height 65
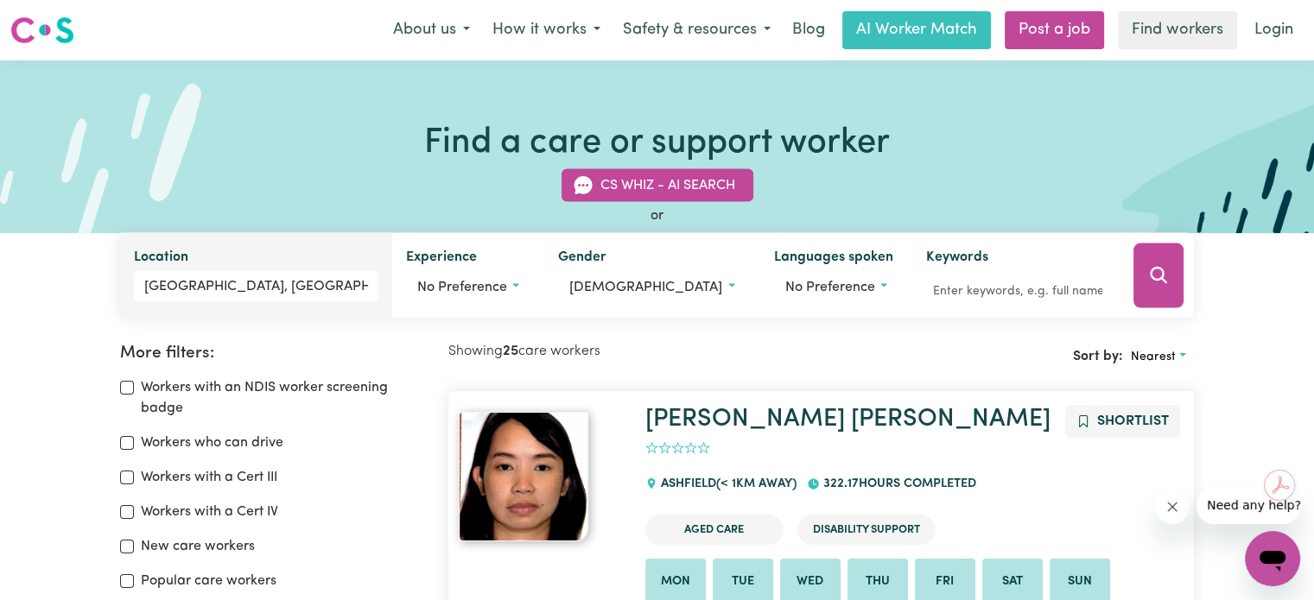
click at [60, 31] on img at bounding box center [42, 30] width 64 height 31
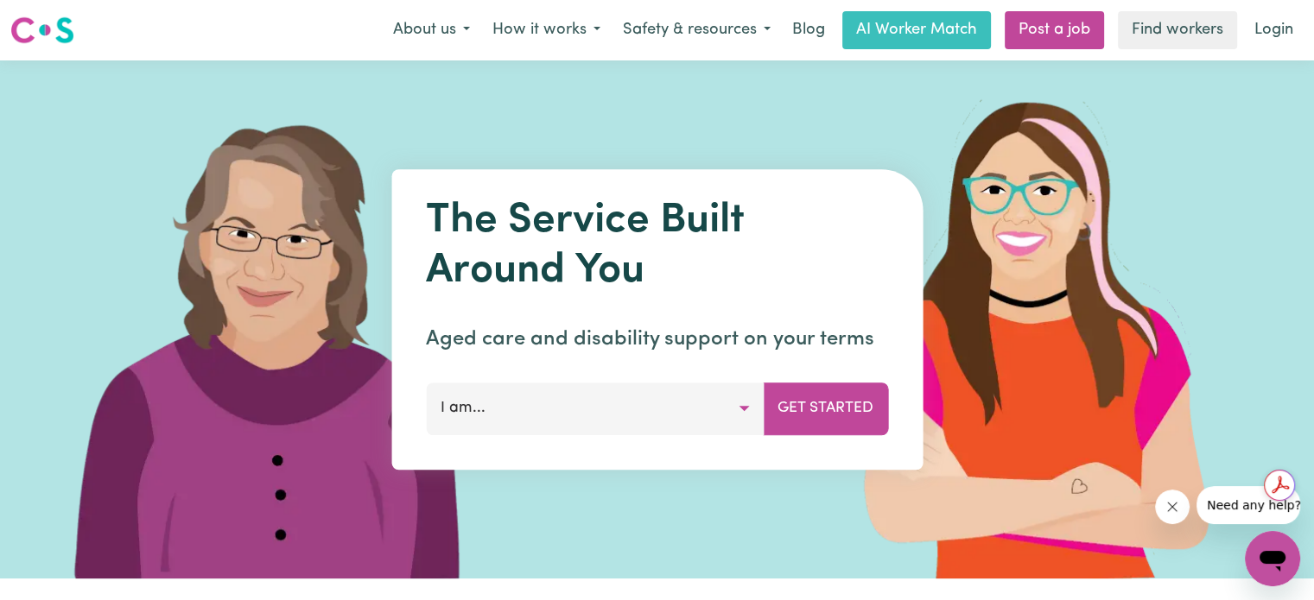
click at [750, 405] on button "I am..." at bounding box center [595, 409] width 338 height 52
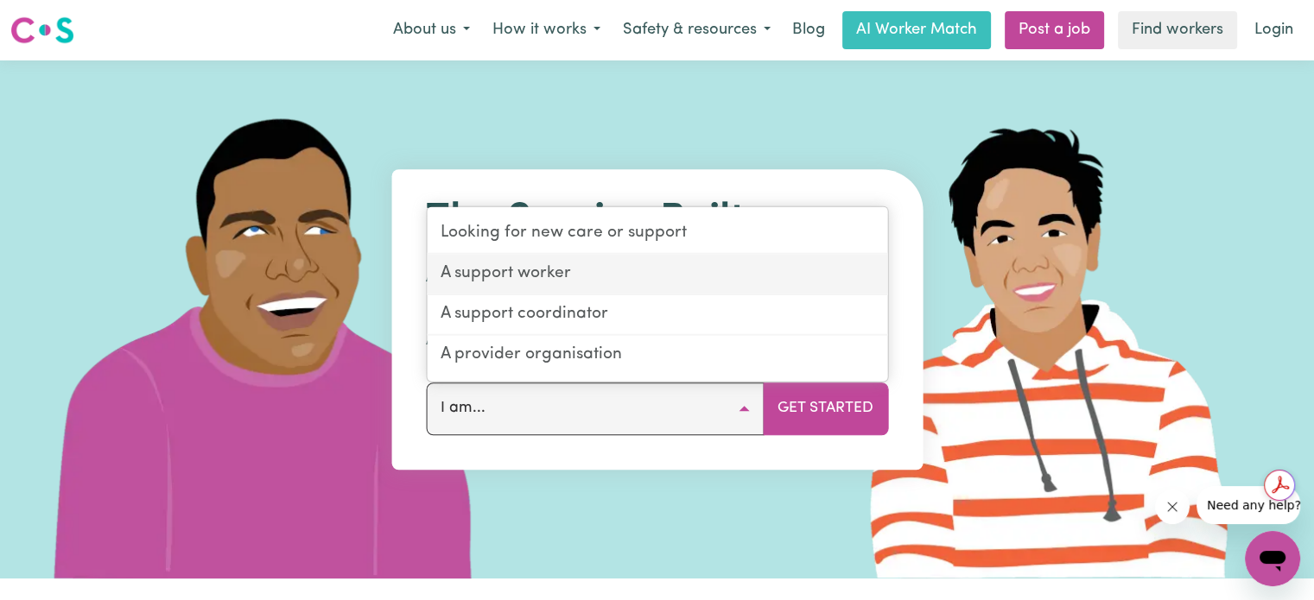
click at [587, 284] on link "A support worker" at bounding box center [657, 275] width 460 height 41
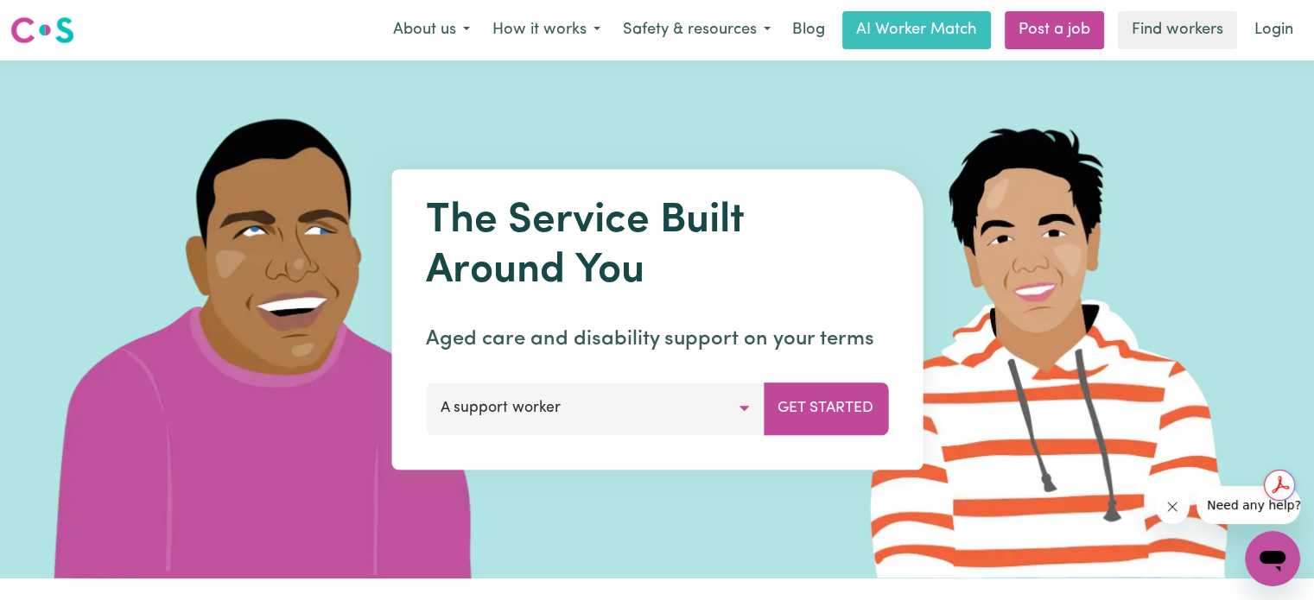
click at [745, 404] on button "A support worker" at bounding box center [595, 409] width 338 height 52
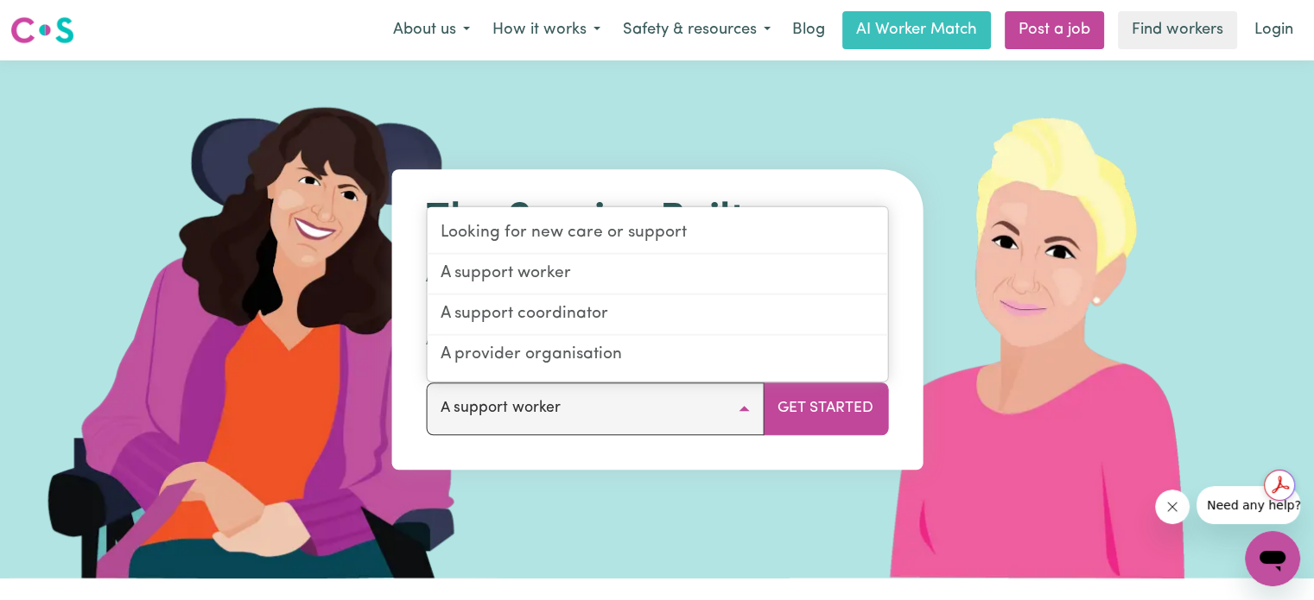
click at [745, 404] on button "A support worker" at bounding box center [595, 409] width 338 height 52
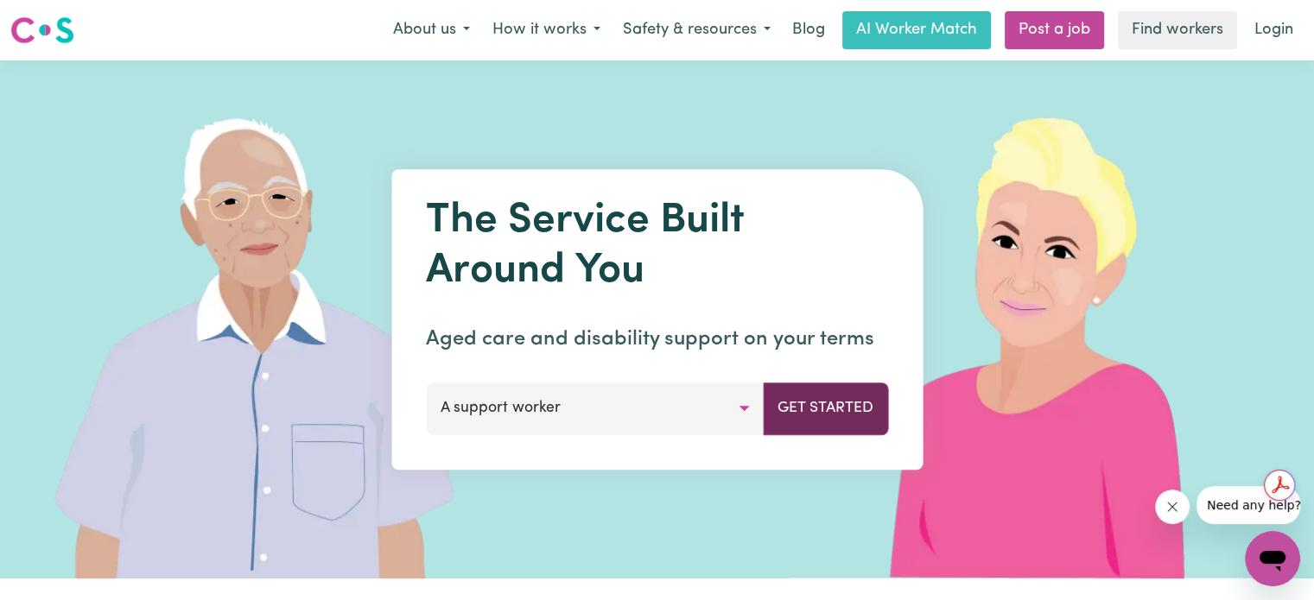
click at [825, 398] on button "Get Started" at bounding box center [825, 409] width 125 height 52
